Goal: Task Accomplishment & Management: Manage account settings

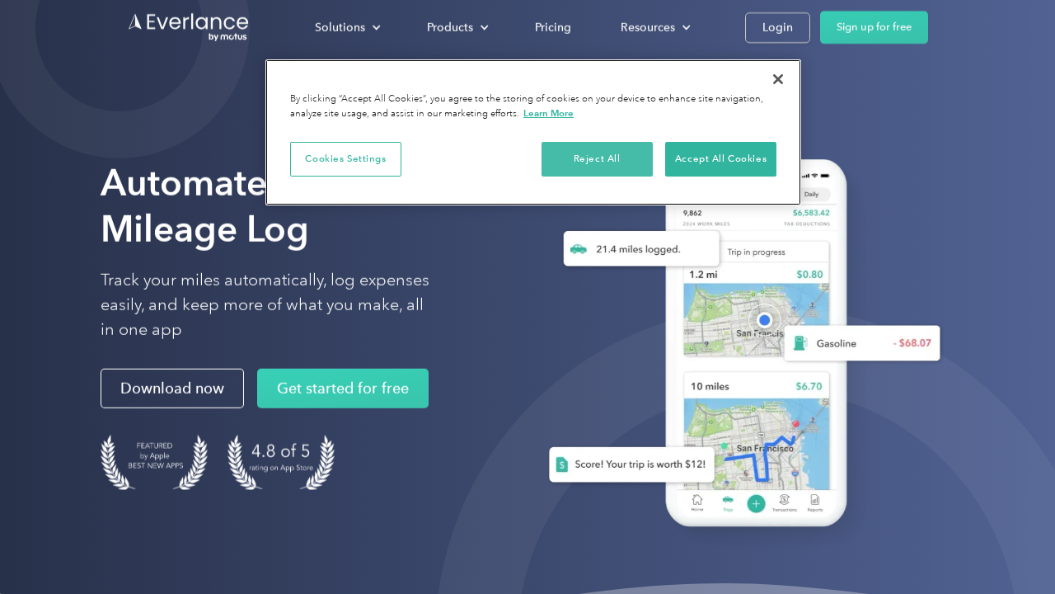
click at [608, 161] on button "Reject All" at bounding box center [597, 159] width 111 height 35
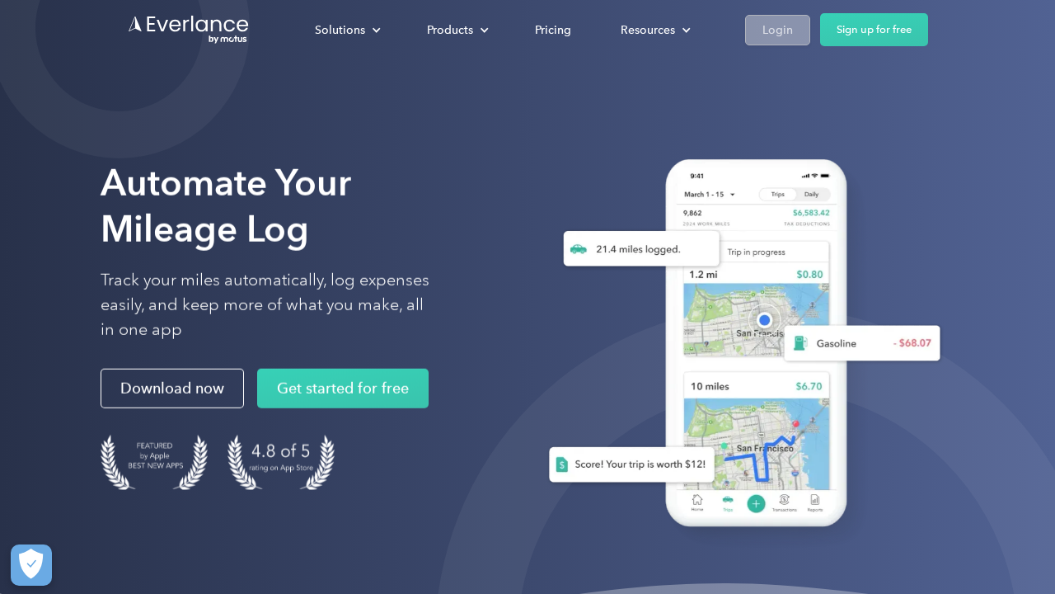
click at [778, 30] on div "Login" at bounding box center [778, 30] width 31 height 21
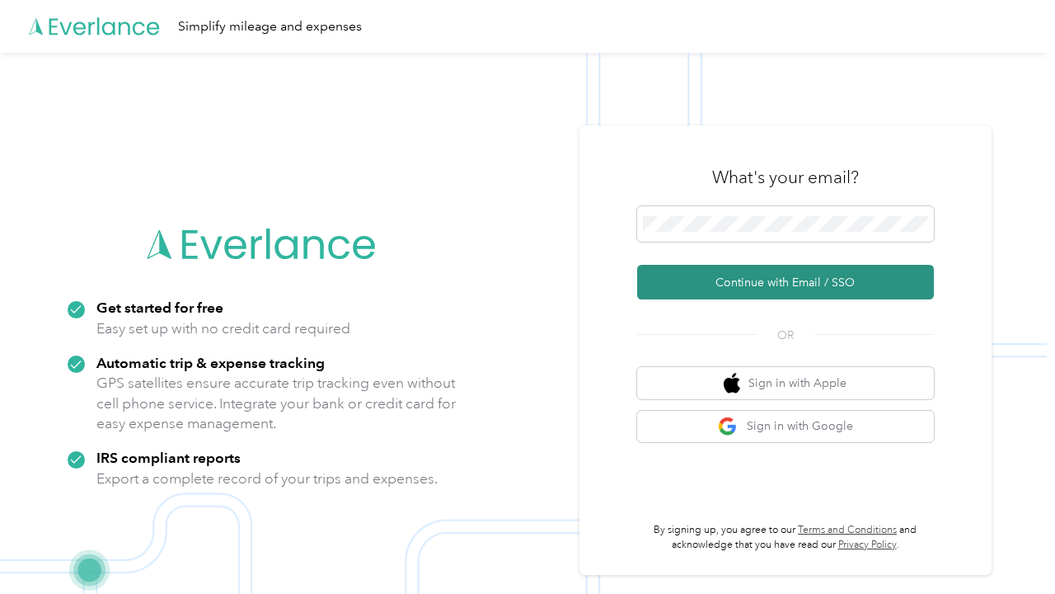
click at [740, 286] on button "Continue with Email / SSO" at bounding box center [785, 282] width 297 height 35
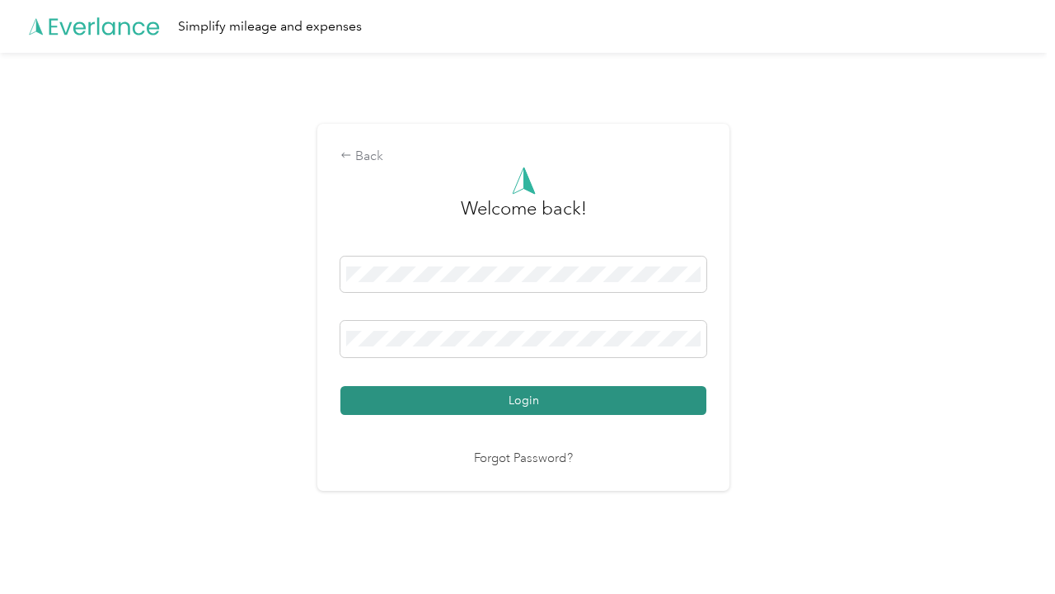
click at [512, 397] on button "Login" at bounding box center [524, 400] width 366 height 29
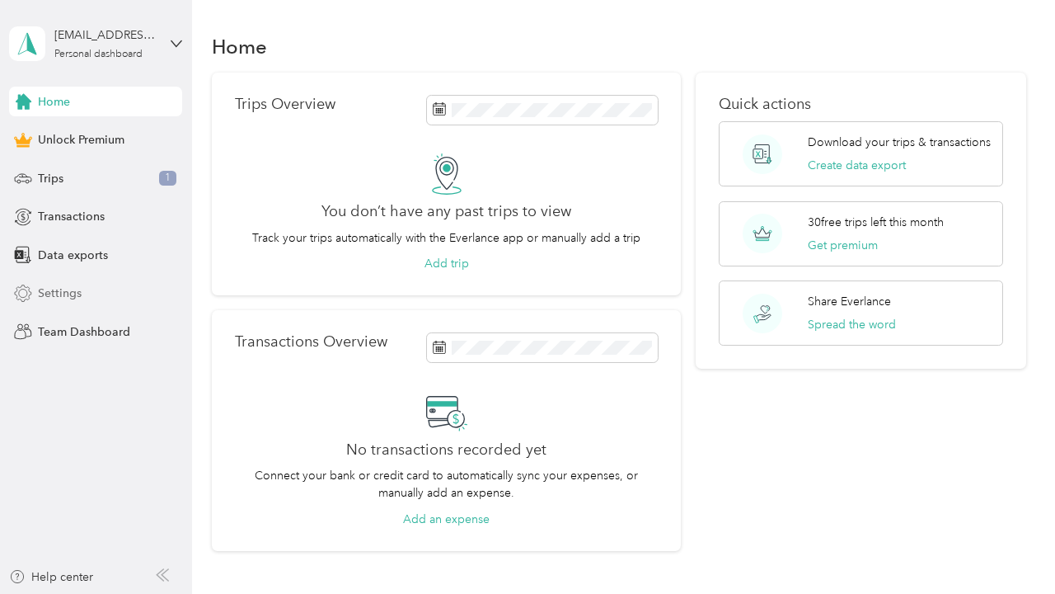
click at [106, 298] on div "Settings" at bounding box center [95, 294] width 173 height 30
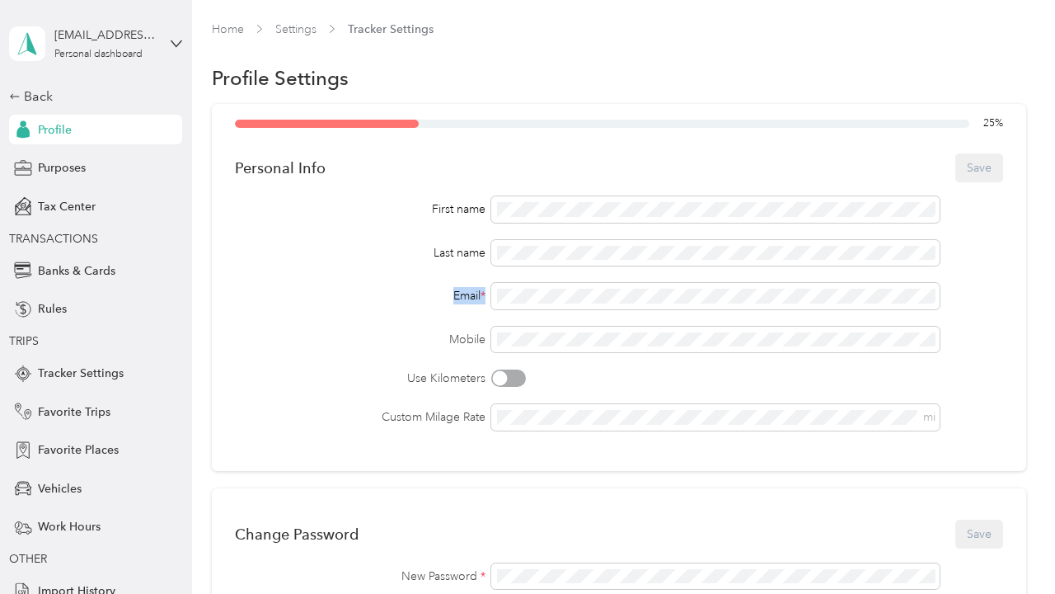
drag, startPoint x: 709, startPoint y: 305, endPoint x: 394, endPoint y: 293, distance: 315.2
click at [394, 293] on div "Email *" at bounding box center [619, 296] width 769 height 26
click at [463, 278] on div "First name Last name Email * Mobile Use Kilometers Custom Milage Rate mi" at bounding box center [619, 313] width 769 height 234
click at [587, 330] on span at bounding box center [715, 340] width 449 height 26
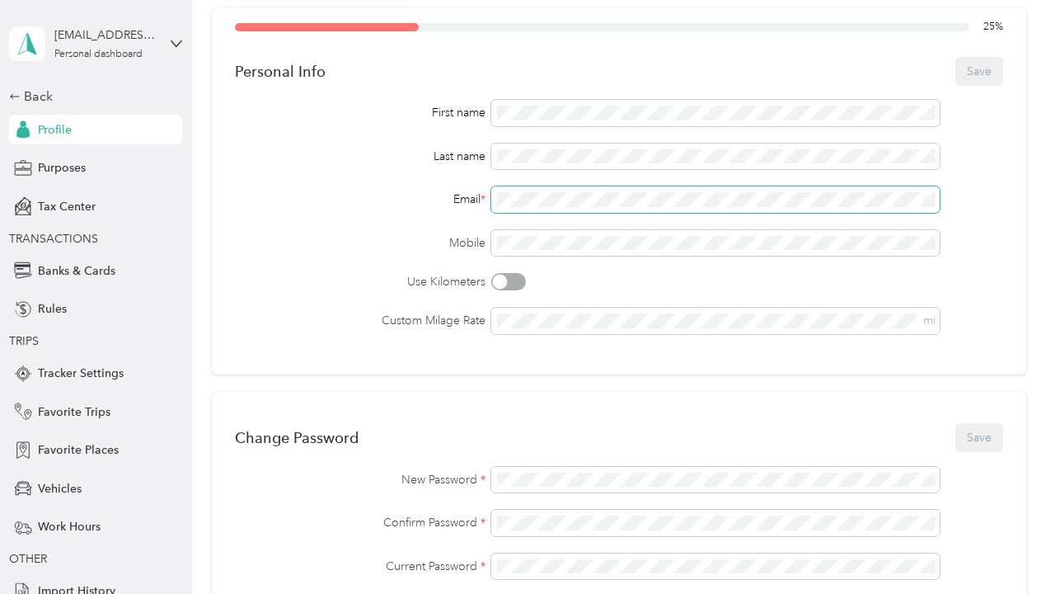
scroll to position [75, 0]
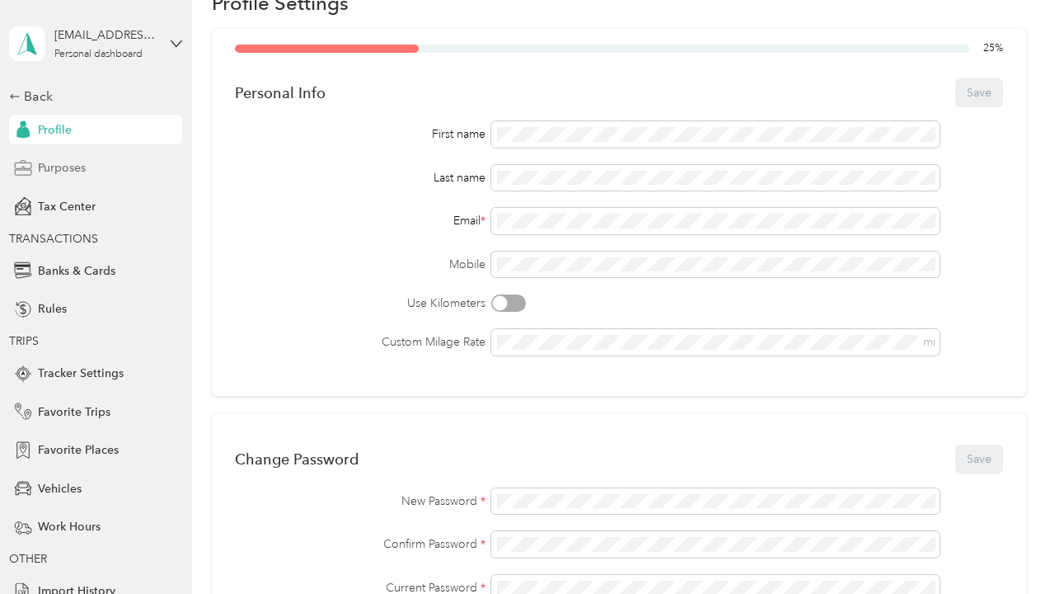
click at [125, 157] on div "Purposes" at bounding box center [95, 168] width 173 height 30
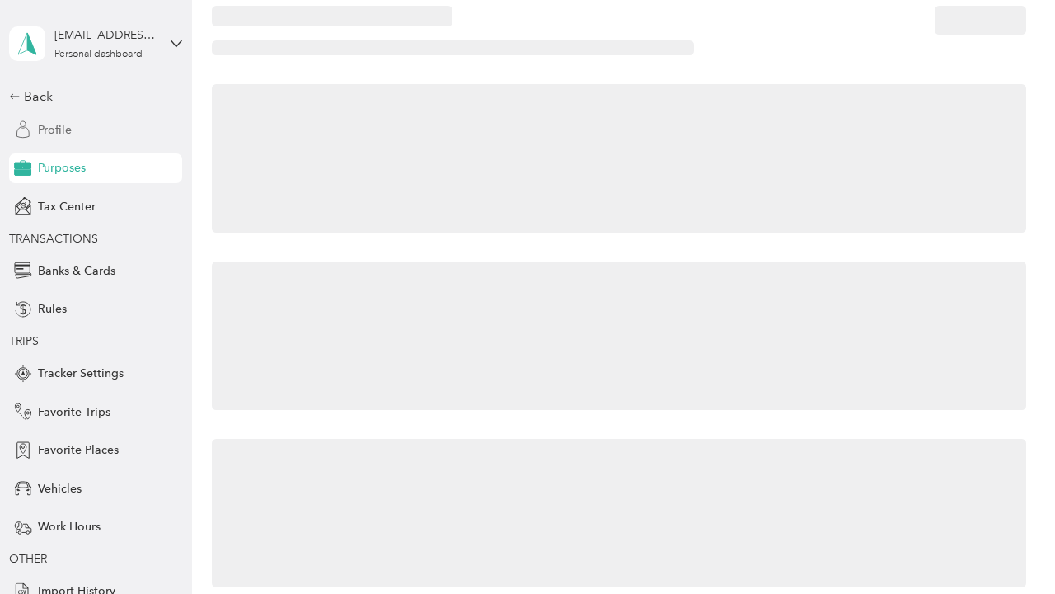
scroll to position [58, 0]
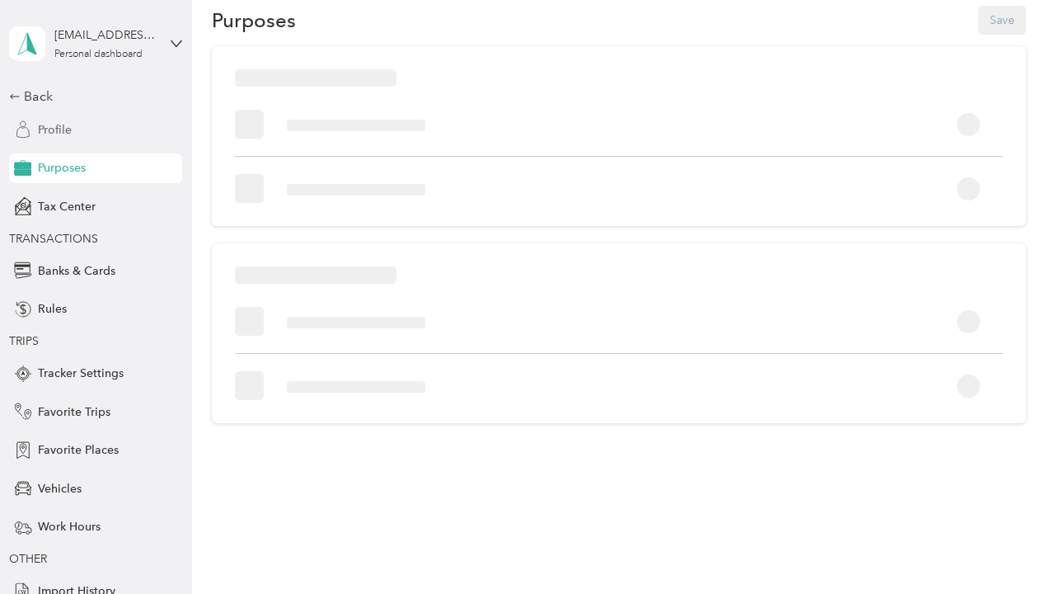
click at [110, 126] on div "Profile" at bounding box center [95, 130] width 173 height 30
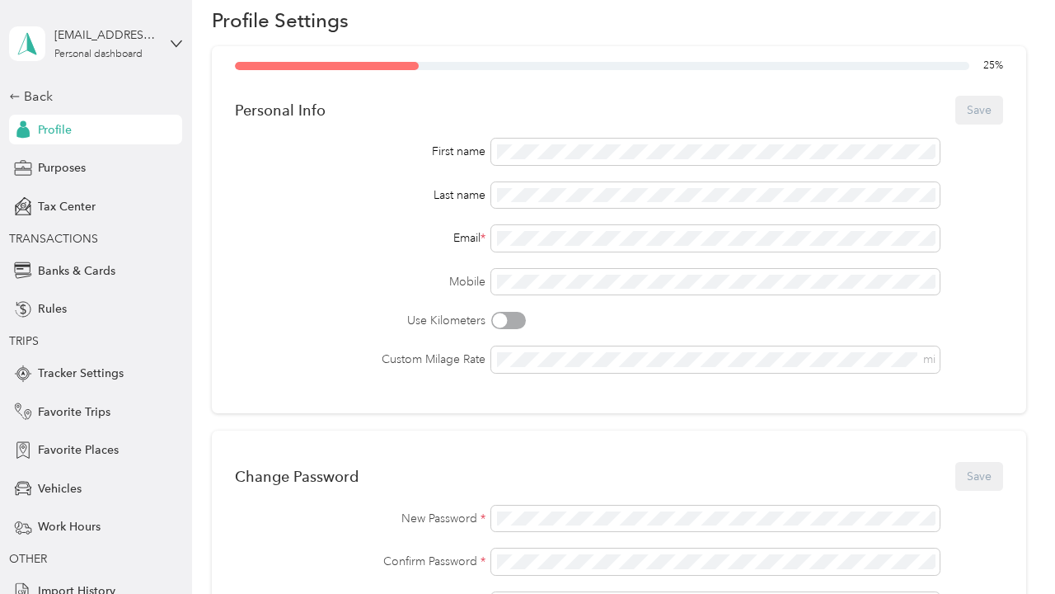
click at [96, 123] on div "Profile" at bounding box center [95, 130] width 173 height 30
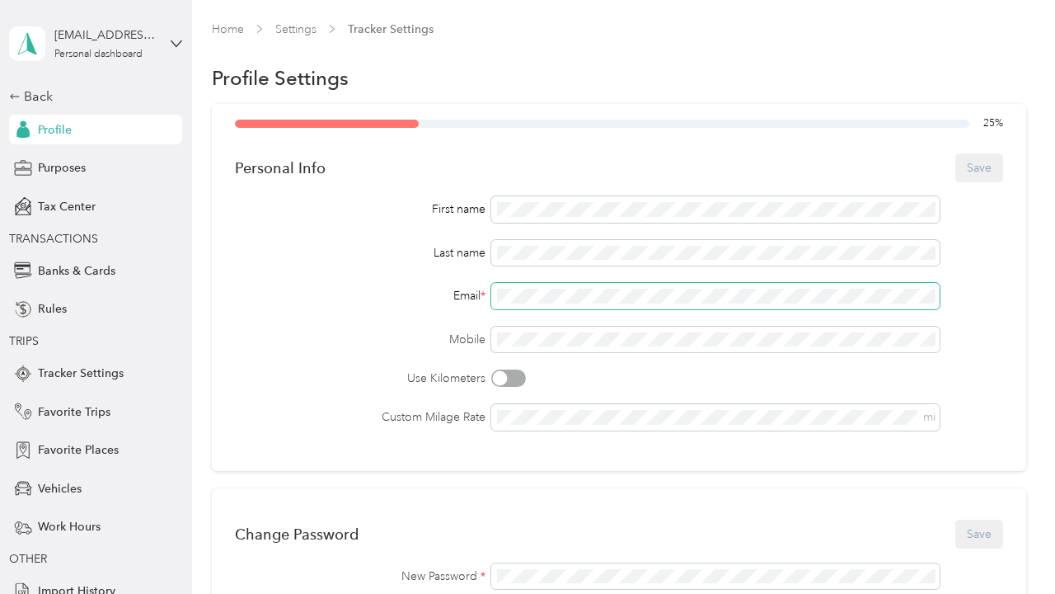
click at [367, 314] on div "First name Last name Email * Mobile Use Kilometers Custom Milage Rate mi" at bounding box center [619, 313] width 769 height 234
click at [429, 281] on div "First name Last name Email * Mobile Use Kilometers Custom Milage Rate mi" at bounding box center [619, 313] width 769 height 234
click at [309, 284] on div "Email *" at bounding box center [619, 296] width 769 height 26
click at [985, 158] on button "Save" at bounding box center [980, 167] width 48 height 29
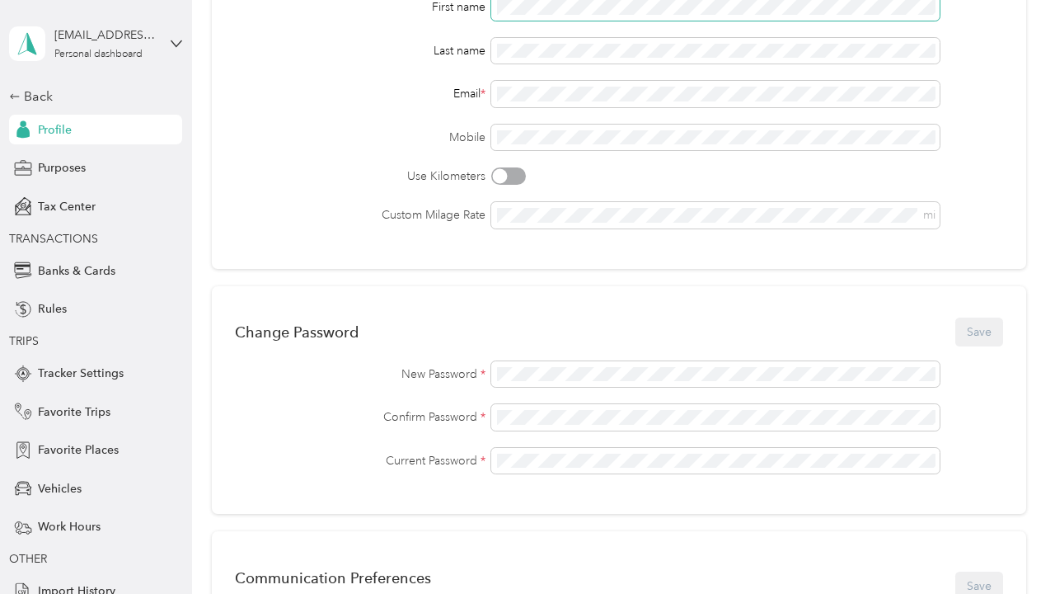
scroll to position [202, 0]
click at [990, 338] on button "Save" at bounding box center [980, 331] width 48 height 29
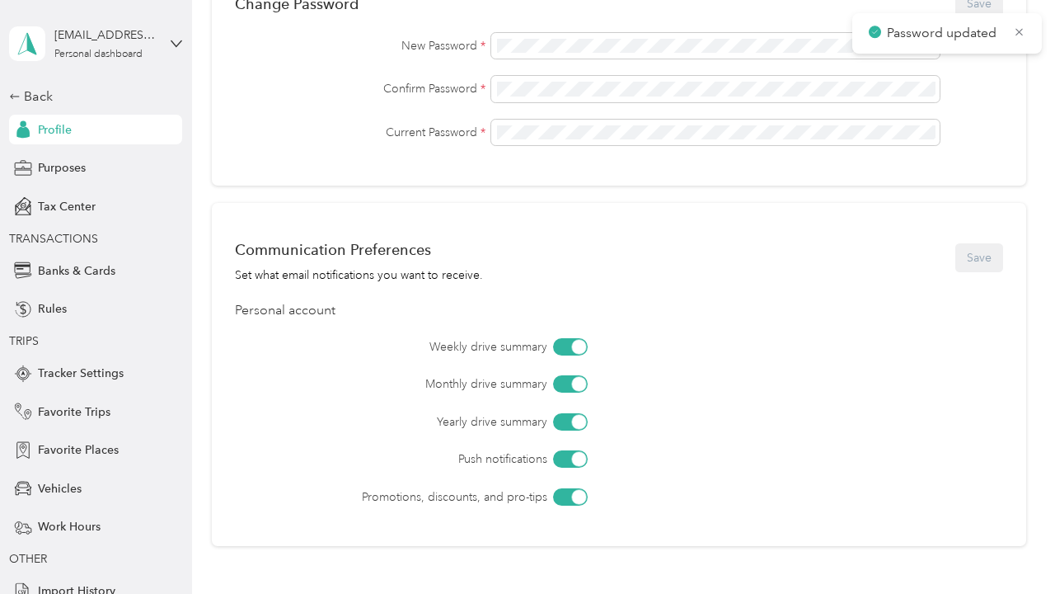
scroll to position [529, 0]
click at [570, 351] on div at bounding box center [570, 348] width 35 height 17
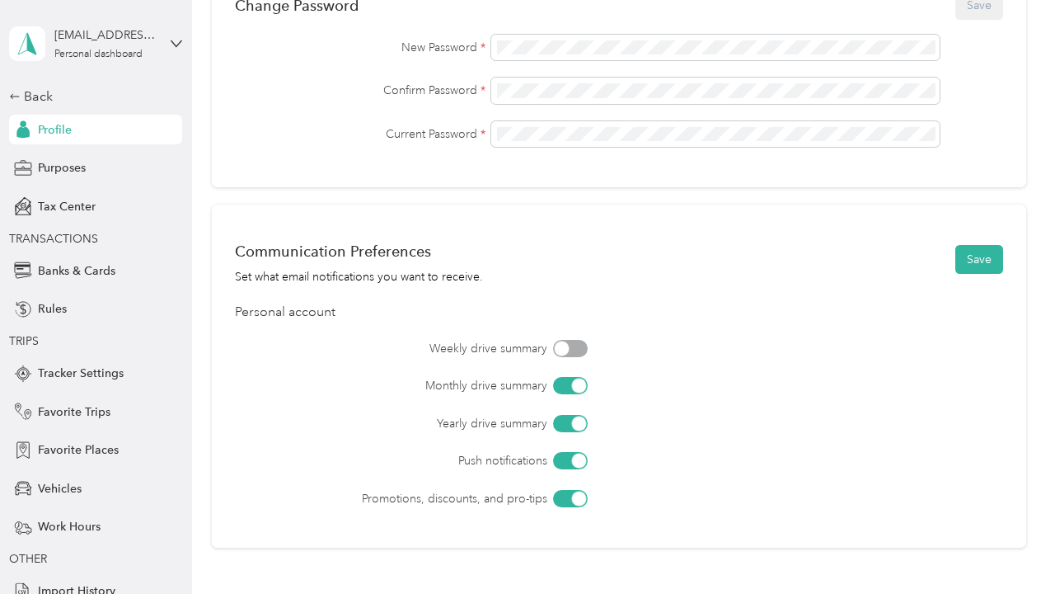
click at [575, 378] on div at bounding box center [570, 385] width 35 height 17
click at [572, 421] on div at bounding box center [570, 423] width 35 height 17
click at [572, 472] on div "Weekly drive summary Monthly drive summary Yearly drive summary Push notificati…" at bounding box center [619, 423] width 769 height 167
click at [570, 503] on div at bounding box center [570, 498] width 35 height 17
click at [571, 465] on div at bounding box center [570, 460] width 35 height 17
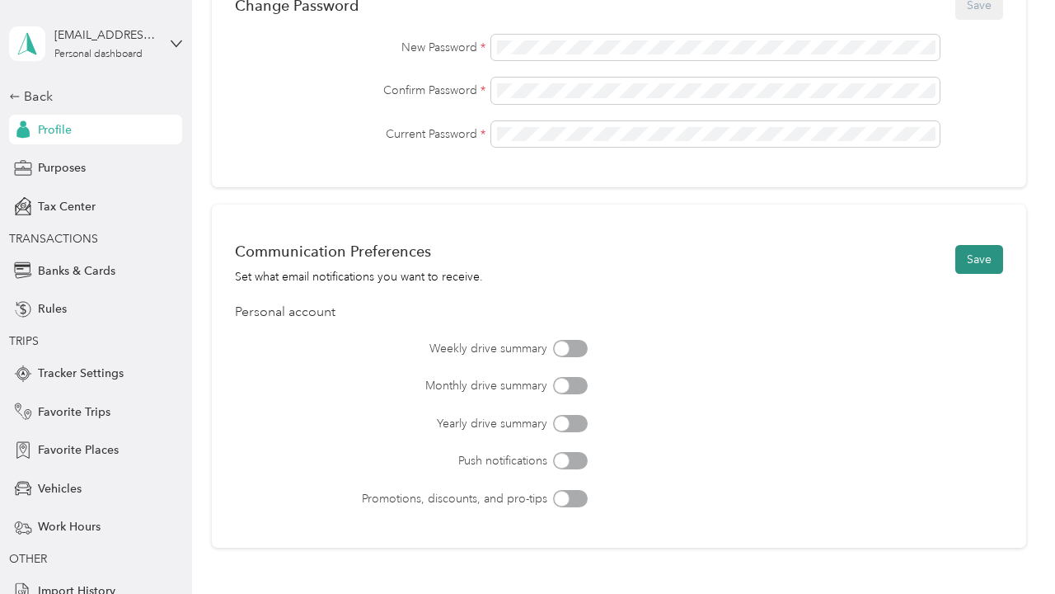
click at [979, 267] on button "Save" at bounding box center [980, 259] width 48 height 29
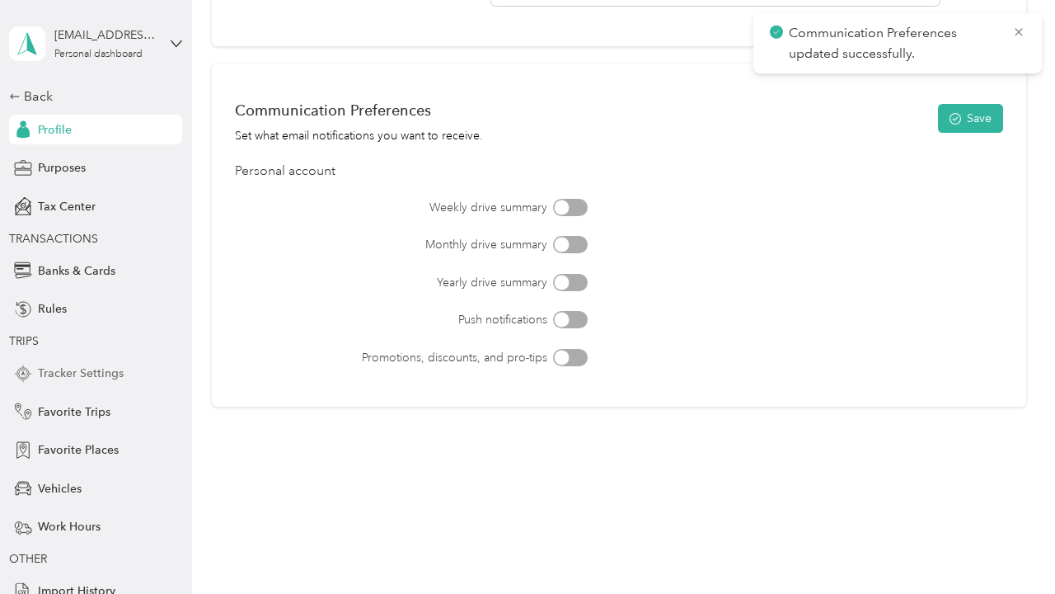
scroll to position [673, 0]
click at [87, 370] on span "Tracker Settings" at bounding box center [81, 372] width 86 height 17
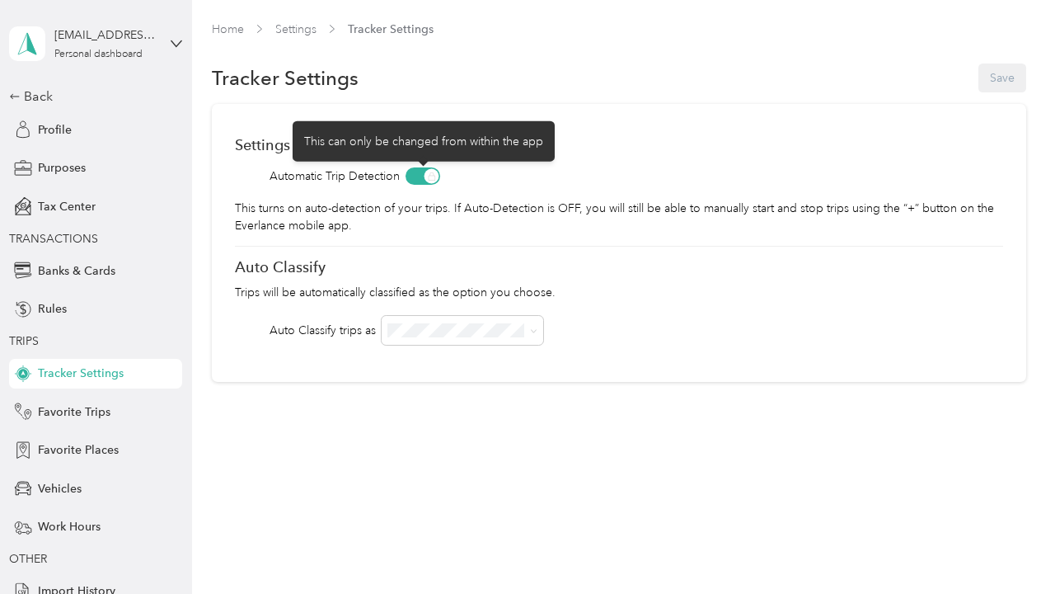
click at [425, 176] on span at bounding box center [423, 175] width 35 height 17
click at [430, 177] on span at bounding box center [423, 175] width 35 height 17
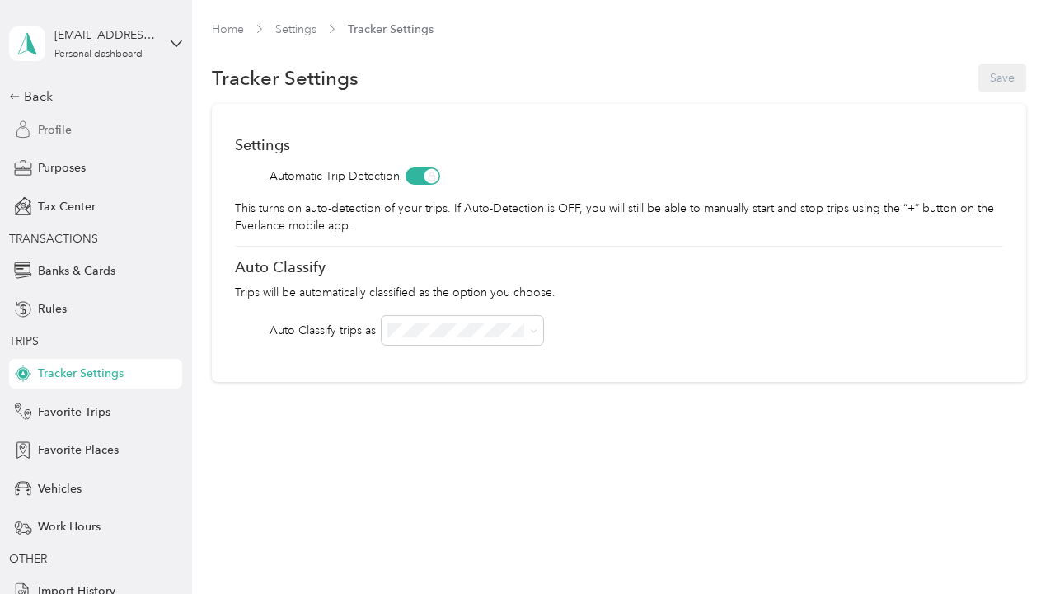
click at [87, 130] on div "Profile" at bounding box center [95, 130] width 173 height 30
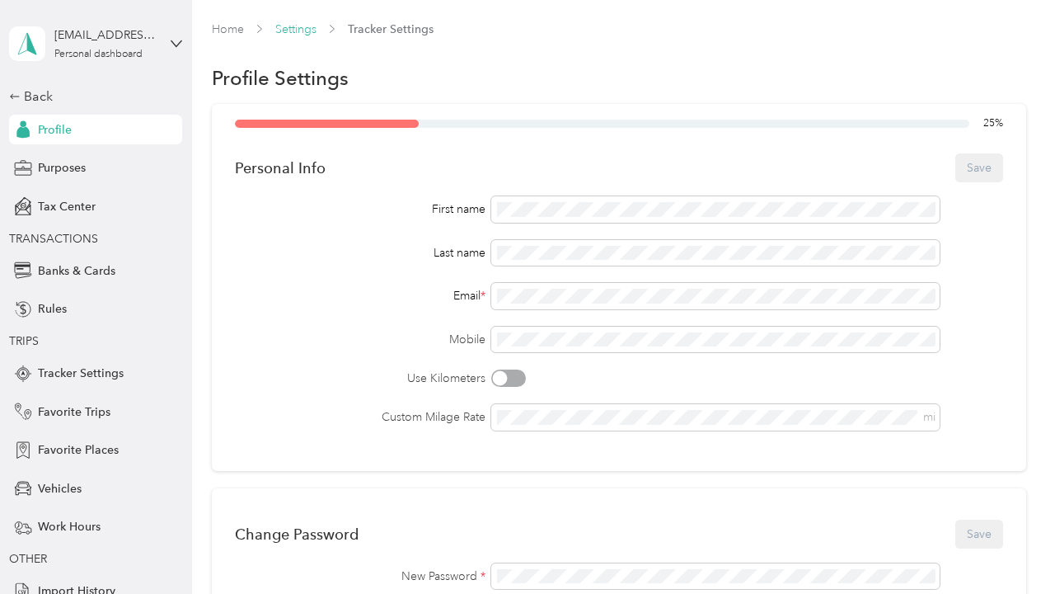
click at [302, 27] on link "Settings" at bounding box center [295, 29] width 41 height 14
click at [305, 30] on link "Settings" at bounding box center [295, 29] width 41 height 14
click at [380, 15] on div "Home Settings Tracker Settings Profile Settings 25 % Personal Info Save First n…" at bounding box center [619, 591] width 855 height 1182
click at [380, 23] on span "Tracker Settings" at bounding box center [391, 29] width 86 height 17
click at [380, 31] on span "Tracker Settings" at bounding box center [391, 29] width 86 height 17
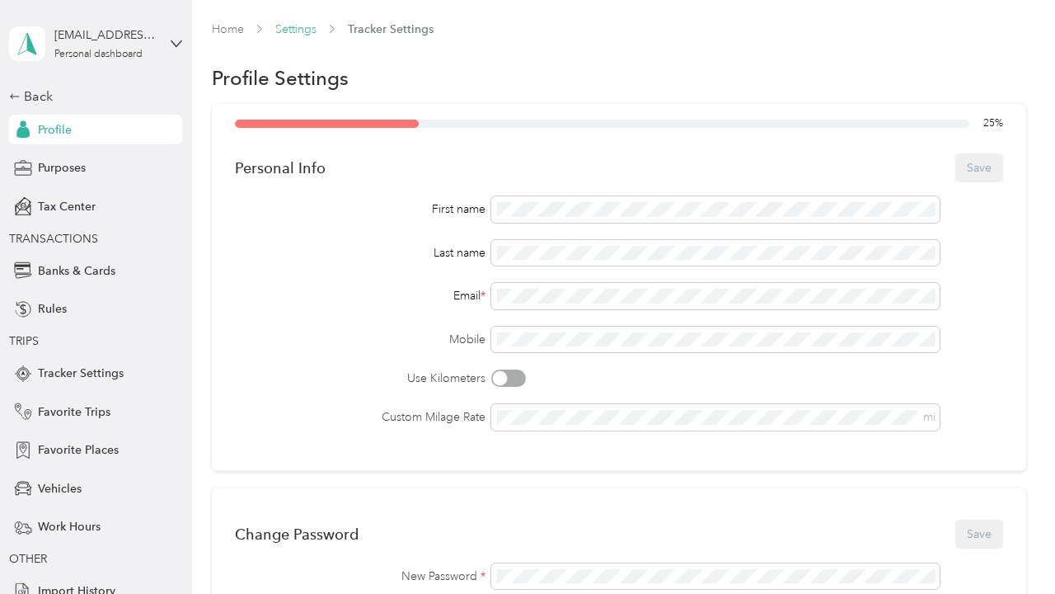
click at [303, 33] on link "Settings" at bounding box center [295, 29] width 41 height 14
click at [1001, 172] on button "Save" at bounding box center [980, 167] width 48 height 29
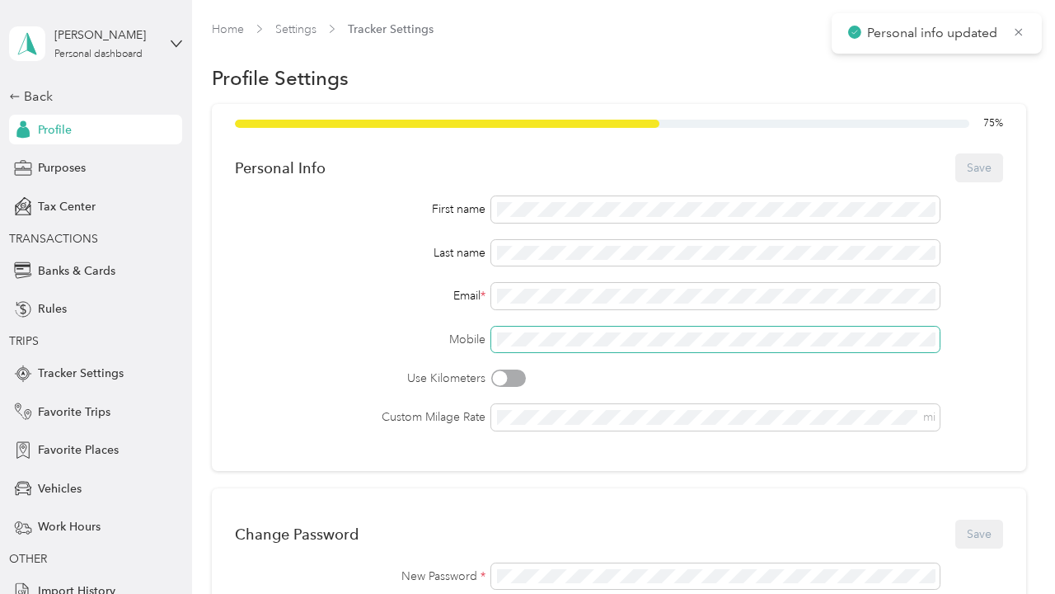
click at [609, 328] on span at bounding box center [715, 340] width 449 height 26
click at [593, 347] on span at bounding box center [715, 340] width 449 height 26
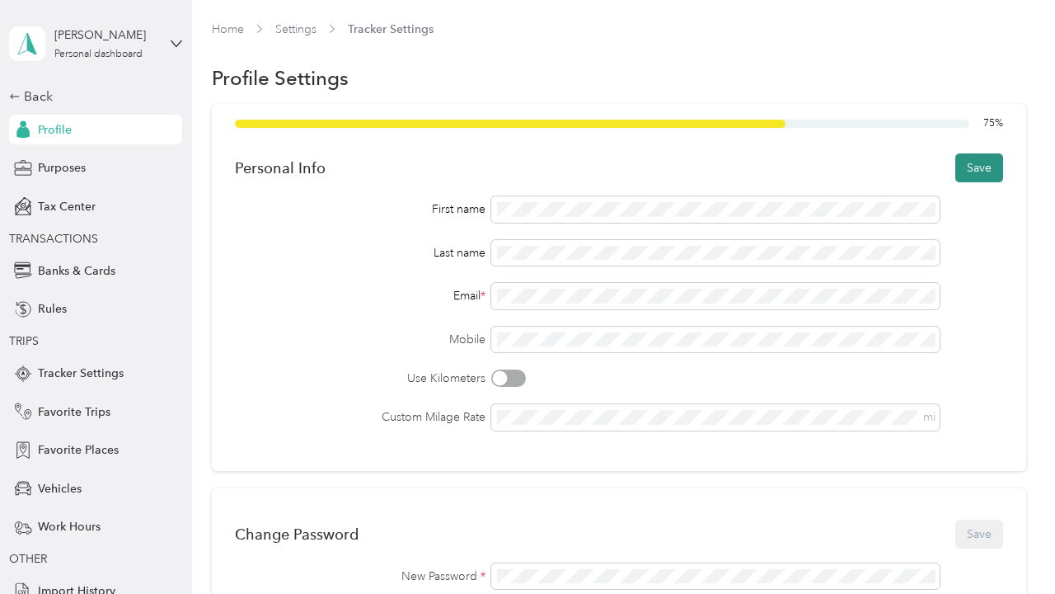
click at [1004, 153] on button "Save" at bounding box center [980, 167] width 48 height 29
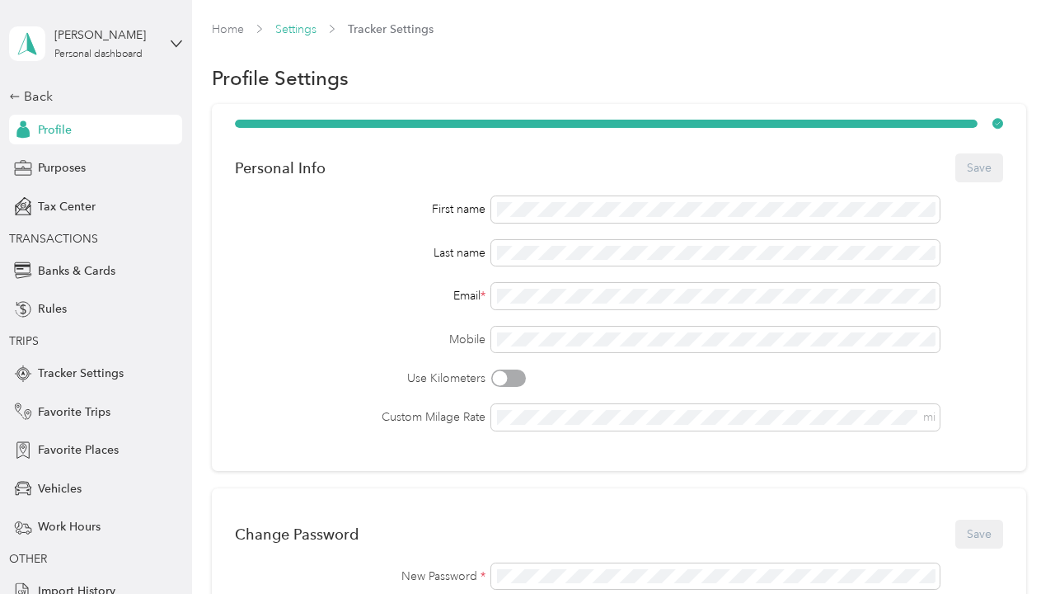
click at [299, 28] on link "Settings" at bounding box center [295, 29] width 41 height 14
click at [113, 125] on div "Profile" at bounding box center [95, 130] width 173 height 30
click at [103, 160] on div "Purposes" at bounding box center [95, 168] width 173 height 30
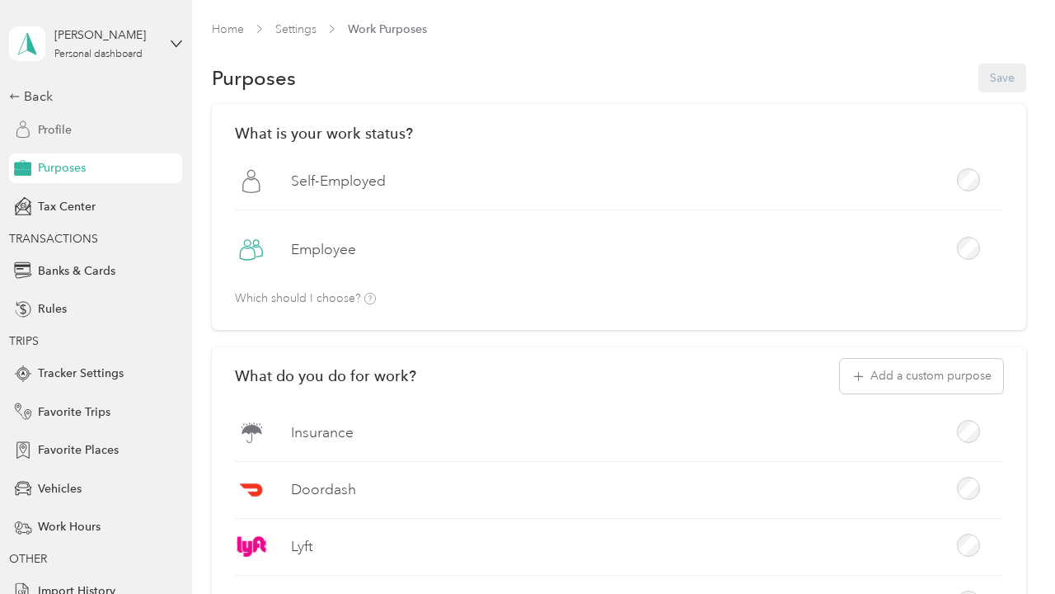
click at [105, 128] on div "Profile" at bounding box center [95, 130] width 173 height 30
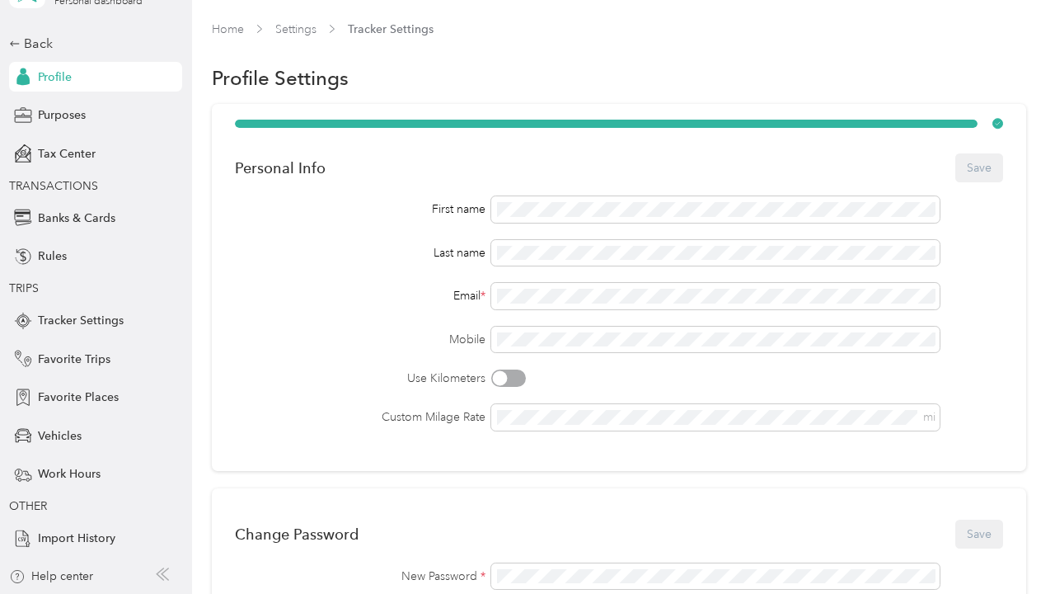
scroll to position [52, 0]
click at [83, 572] on div "Help center" at bounding box center [51, 576] width 84 height 17
click at [26, 43] on div "Back" at bounding box center [91, 45] width 165 height 20
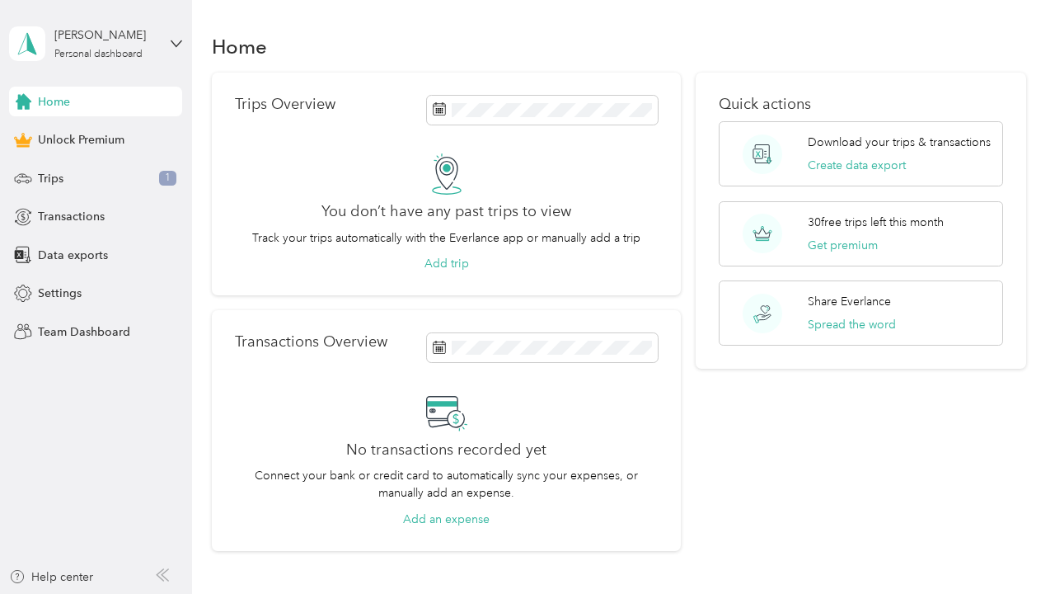
click at [167, 45] on div "john doe Personal dashboard" at bounding box center [95, 44] width 173 height 58
click at [198, 12] on div "Home Trips Overview You don’t have any past trips to view Track your trips auto…" at bounding box center [619, 320] width 855 height 640
click at [92, 299] on div "Settings" at bounding box center [95, 294] width 173 height 30
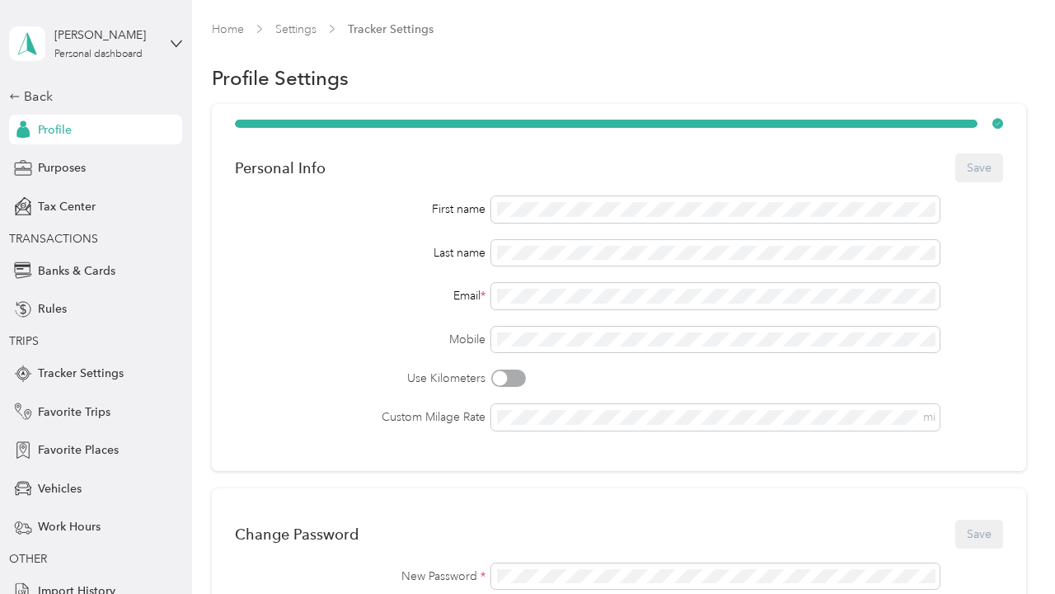
click at [162, 44] on div "john doe Personal dashboard" at bounding box center [95, 44] width 173 height 58
